Goal: Check status: Check status

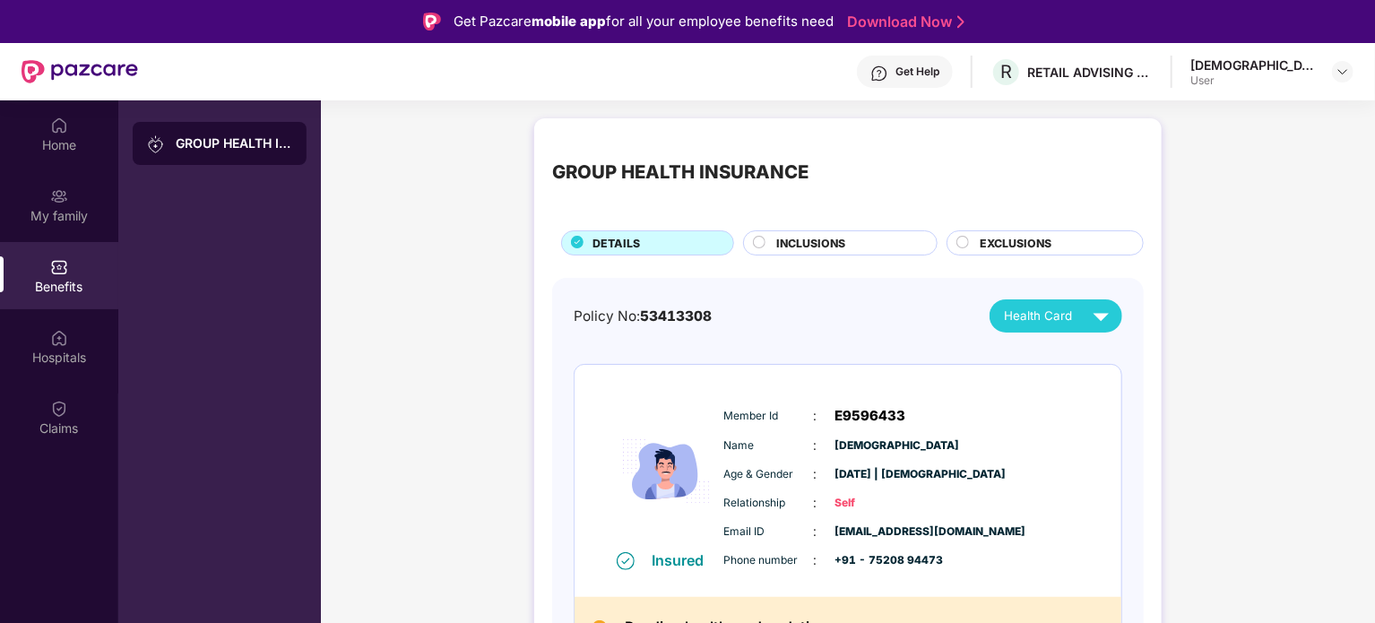
scroll to position [179, 0]
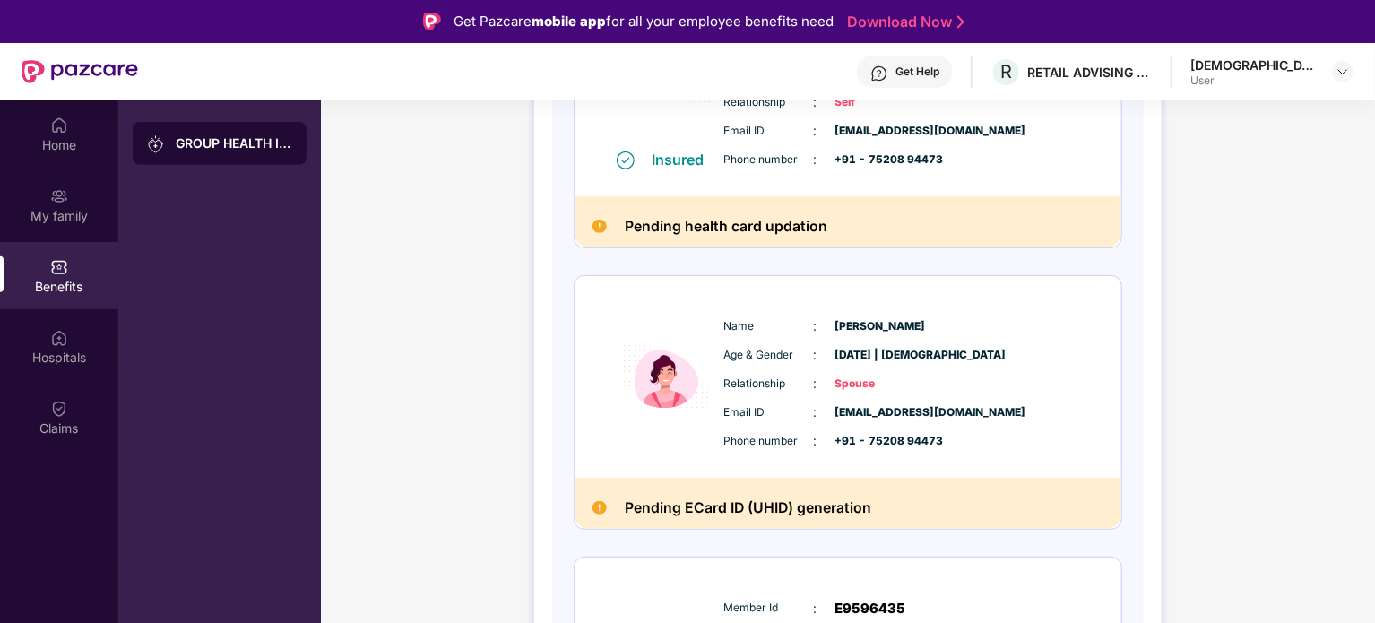
scroll to position [398, 0]
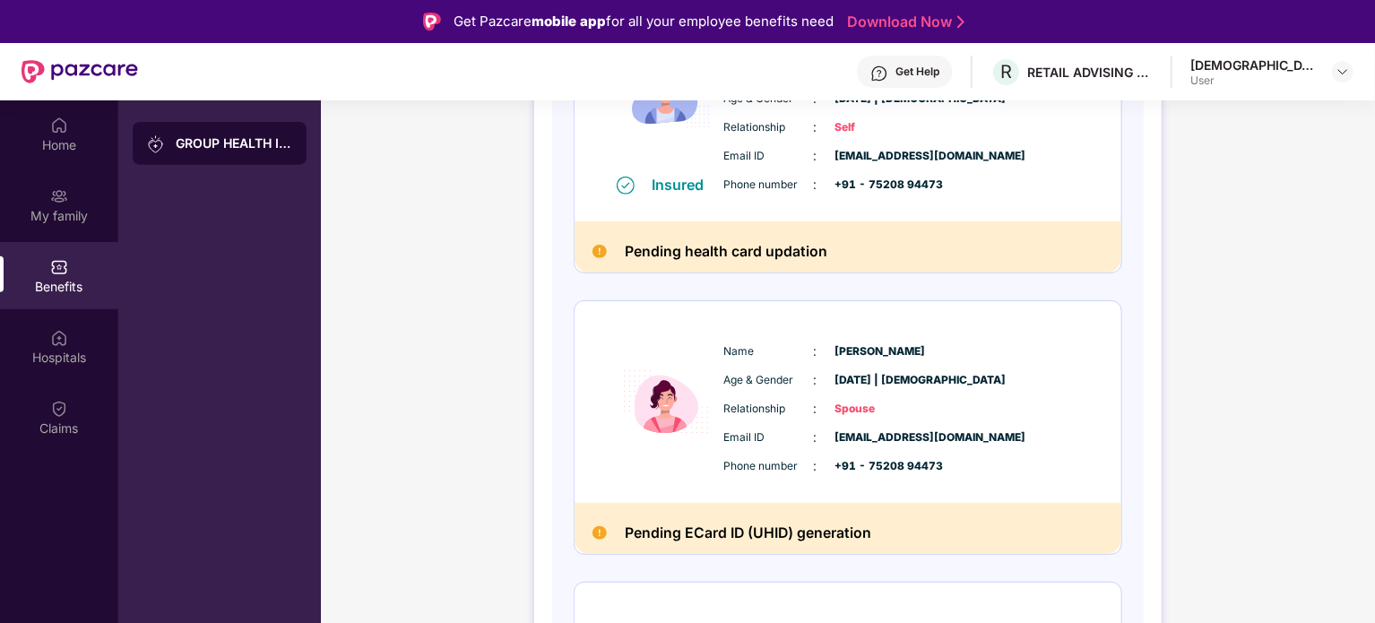
scroll to position [577, 0]
